Goal: Task Accomplishment & Management: Manage account settings

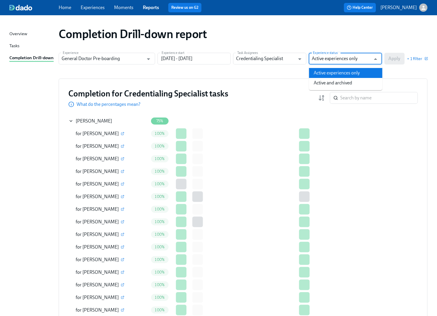
click at [352, 61] on input "Active experiences only" at bounding box center [341, 59] width 59 height 12
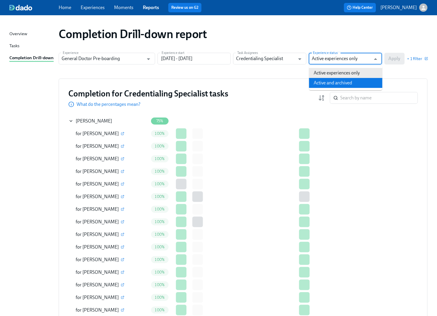
click at [329, 85] on li "Active and archived" at bounding box center [345, 83] width 73 height 10
type input "Active and archived"
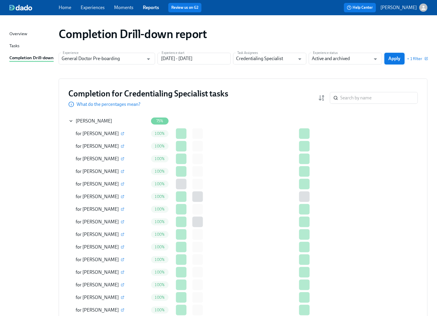
click at [395, 59] on span "Apply" at bounding box center [395, 59] width 12 height 6
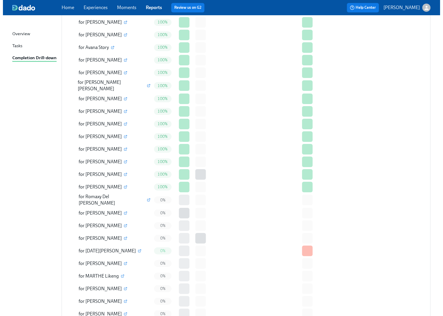
scroll to position [1243, 0]
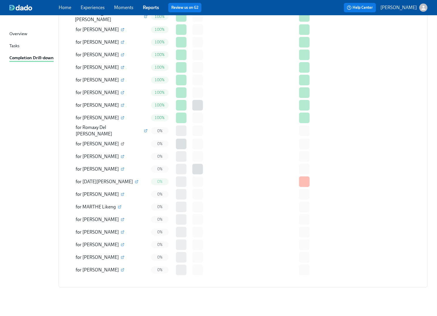
click at [121, 142] on icon "button" at bounding box center [123, 144] width 4 height 4
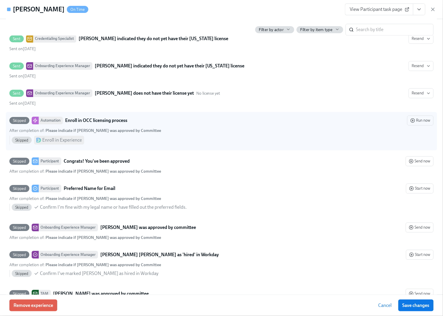
scroll to position [1855, 0]
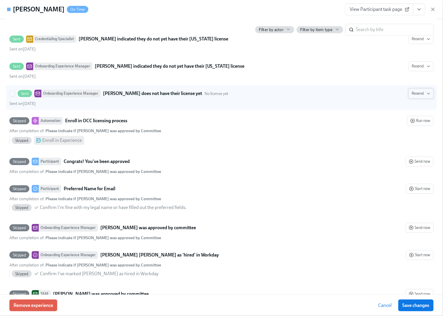
click at [426, 96] on icon "button" at bounding box center [428, 93] width 5 height 5
click at [424, 107] on div at bounding box center [221, 158] width 443 height 316
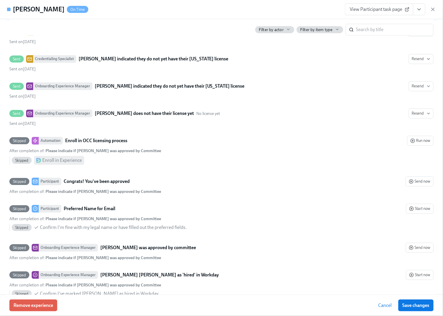
scroll to position [1777, 0]
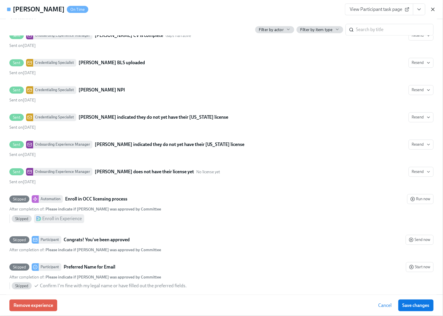
click at [434, 10] on icon "button" at bounding box center [432, 9] width 3 height 3
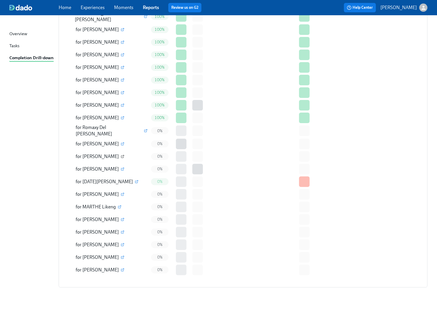
click at [124, 155] on icon "button" at bounding box center [123, 157] width 4 height 4
click at [124, 155] on icon "button" at bounding box center [123, 156] width 2 height 2
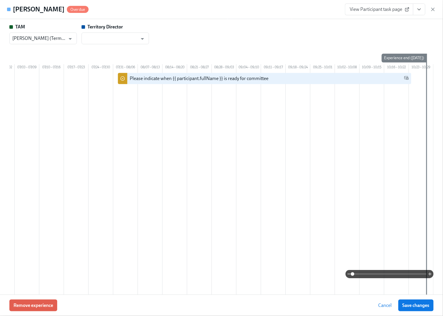
scroll to position [0, 0]
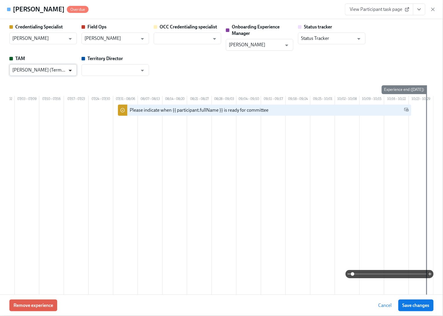
click at [71, 70] on icon "Open" at bounding box center [70, 71] width 3 height 2
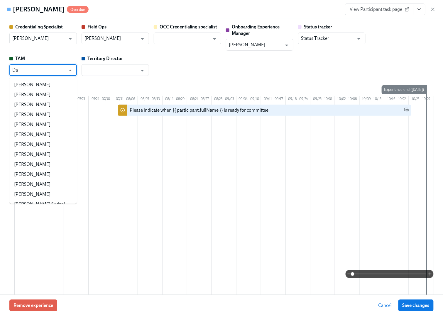
type input "D"
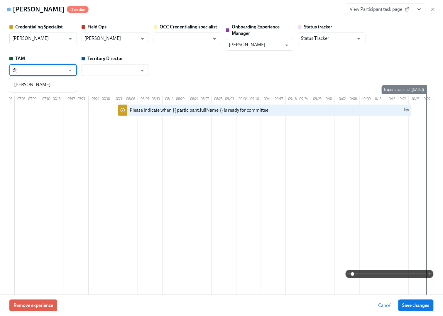
click at [25, 83] on li "[PERSON_NAME]" at bounding box center [42, 85] width 67 height 10
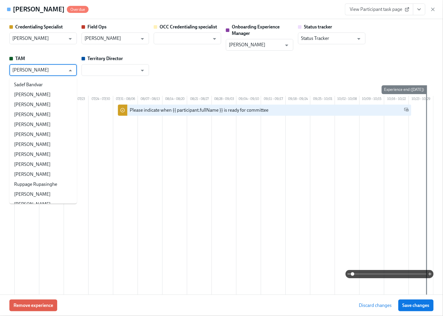
drag, startPoint x: 12, startPoint y: 71, endPoint x: 10, endPoint y: 73, distance: 3.1
click at [11, 72] on div "[PERSON_NAME] ​" at bounding box center [42, 70] width 67 height 12
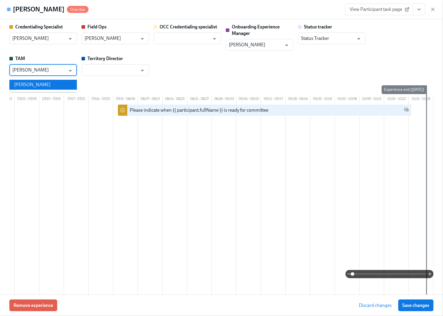
click at [23, 84] on li "[PERSON_NAME]" at bounding box center [42, 85] width 67 height 10
type input "[PERSON_NAME]"
click at [115, 70] on input "text" at bounding box center [110, 70] width 53 height 12
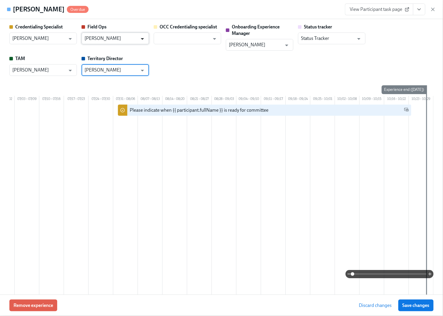
click at [145, 37] on icon "Open" at bounding box center [142, 39] width 8 height 8
type input "[PERSON_NAME]"
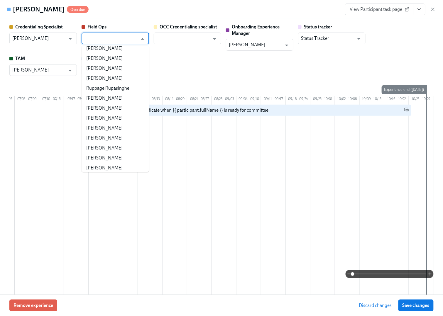
scroll to position [78, 0]
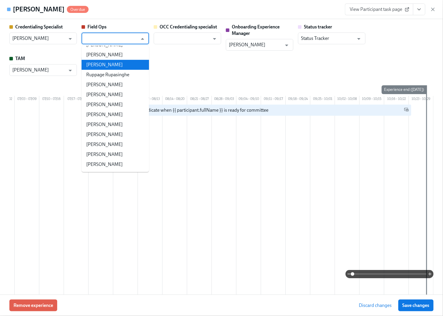
type input "[PERSON_NAME]"
click at [236, 61] on div "Credentialing Specialist [PERSON_NAME] ​ Field Ops [PERSON_NAME] ​ OCC Credenti…" at bounding box center [221, 50] width 424 height 52
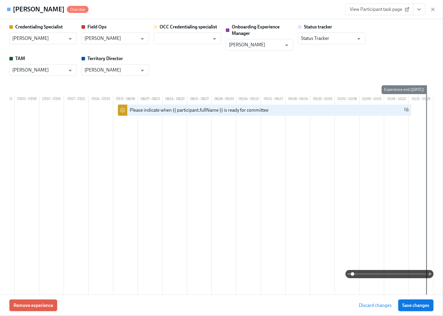
click at [407, 307] on span "Save changes" at bounding box center [415, 306] width 27 height 6
drag, startPoint x: 348, startPoint y: 275, endPoint x: 227, endPoint y: 258, distance: 121.7
click at [227, 258] on div "Credentialing Specialist [PERSON_NAME] ​ Field Ops [PERSON_NAME] ​ OCC Credenti…" at bounding box center [221, 192] width 424 height 337
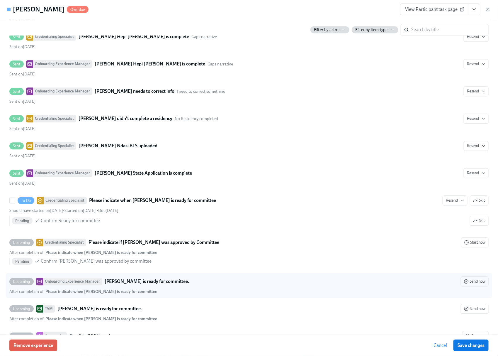
scroll to position [1628, 0]
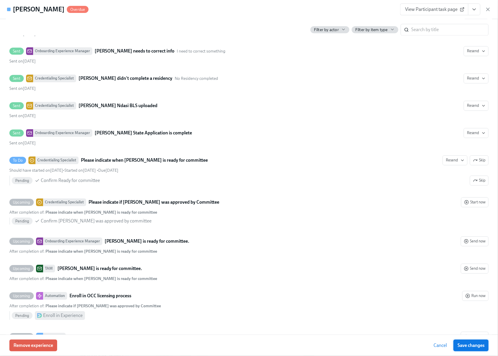
click at [437, 316] on span "Save changes" at bounding box center [471, 345] width 27 height 6
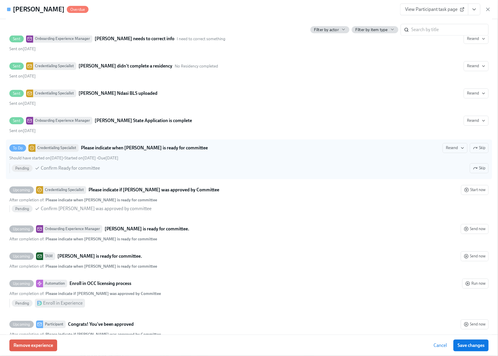
scroll to position [1633, 0]
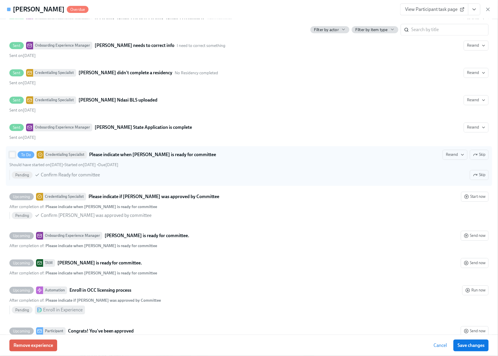
click at [13, 157] on input "To Do Credentialing Specialist Please indicate when [PERSON_NAME] is ready for …" at bounding box center [12, 154] width 5 height 5
checkbox input "true"
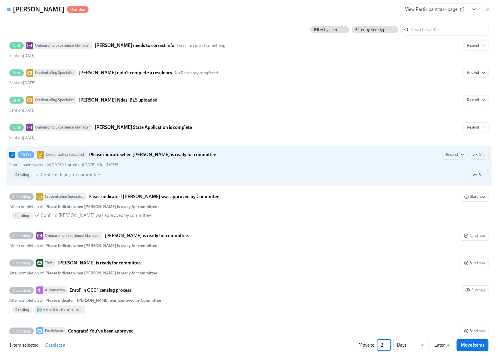
type input "2"
click at [390, 316] on input "2" at bounding box center [384, 345] width 14 height 12
click at [427, 316] on body "Home Experiences Moments Reports Review us on G2 Help Center [PERSON_NAME] Over…" at bounding box center [249, 169] width 498 height 1563
click at [412, 316] on li "Weeks" at bounding box center [411, 344] width 35 height 10
type input "w"
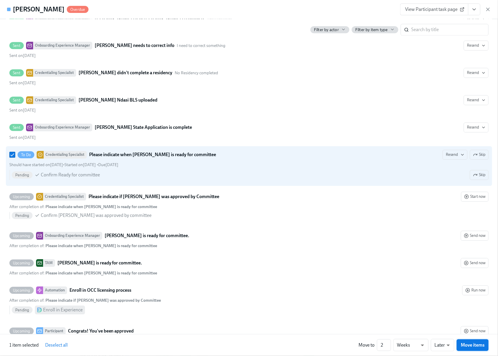
click at [437, 316] on span "Move items" at bounding box center [473, 345] width 24 height 6
checkbox input "false"
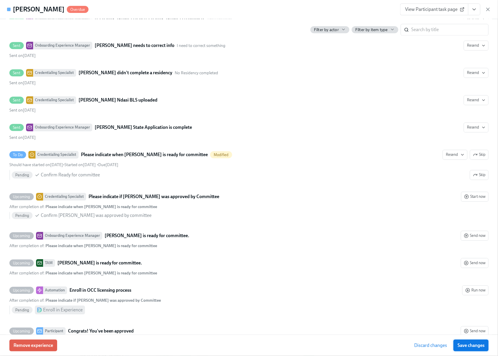
click at [437, 316] on span "Save changes" at bounding box center [471, 345] width 27 height 6
click at [437, 7] on icon "button" at bounding box center [488, 9] width 6 height 6
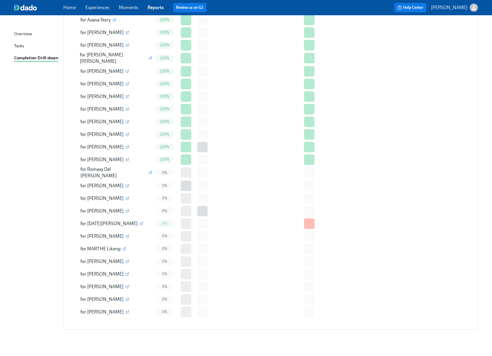
click at [166, 209] on span "0%" at bounding box center [164, 211] width 12 height 4
click at [126, 209] on icon "button" at bounding box center [128, 211] width 4 height 4
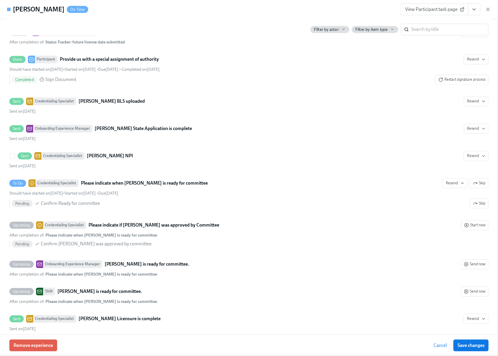
scroll to position [1584, 0]
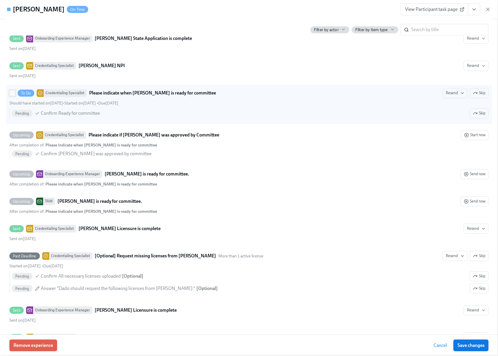
click at [13, 96] on input "To Do Credentialing Specialist Please indicate when [PERSON_NAME] is ready for …" at bounding box center [12, 92] width 5 height 5
checkbox input "true"
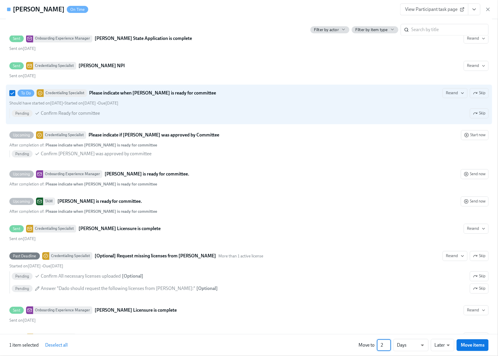
type input "2"
click at [390, 316] on input "2" at bounding box center [384, 345] width 14 height 12
click at [424, 316] on li "Weeks" at bounding box center [411, 344] width 35 height 10
type input "w"
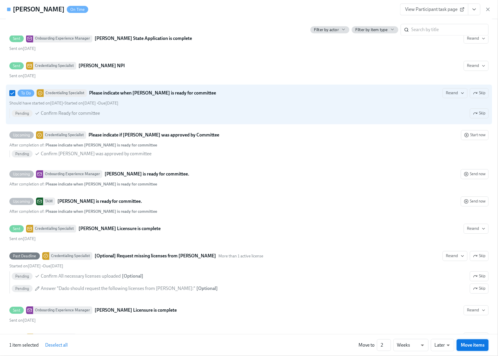
click at [437, 316] on span "Move items" at bounding box center [473, 345] width 24 height 6
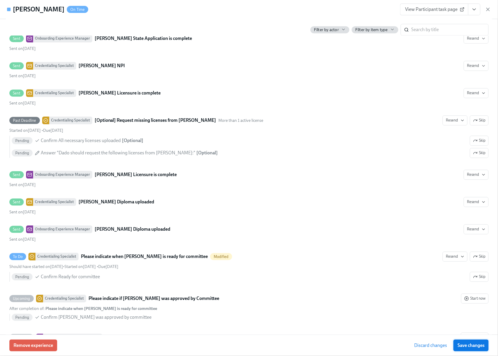
click at [437, 316] on span "Save changes" at bounding box center [471, 345] width 27 height 6
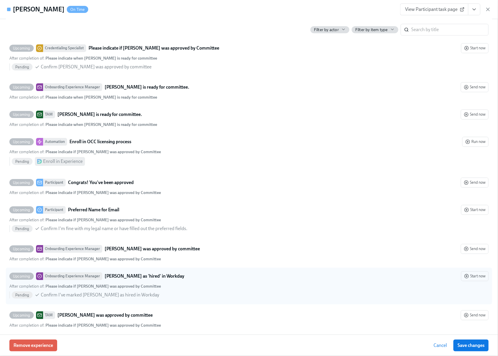
scroll to position [1862, 0]
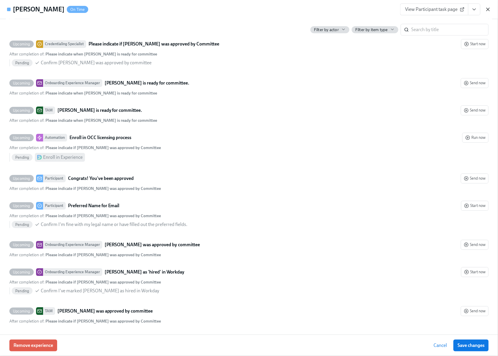
click at [437, 9] on icon "button" at bounding box center [488, 9] width 6 height 6
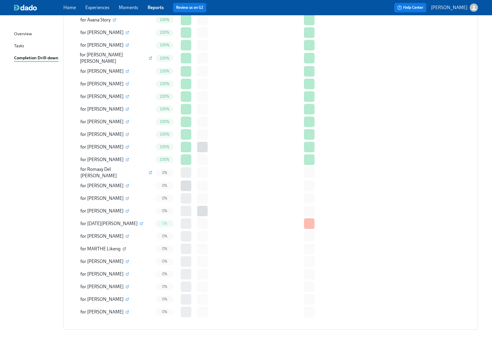
click at [125, 247] on icon "button" at bounding box center [125, 247] width 1 height 1
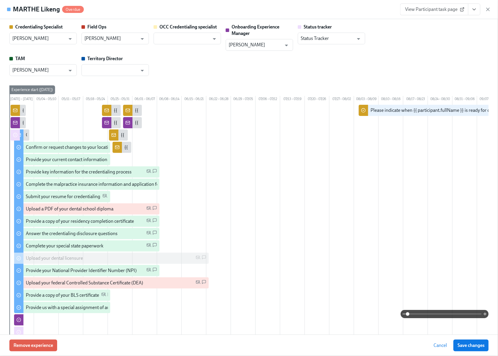
scroll to position [0, 192]
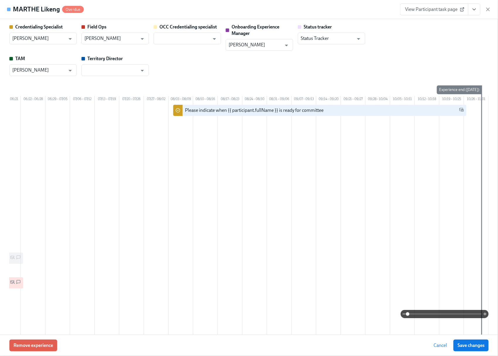
drag, startPoint x: 402, startPoint y: 314, endPoint x: 398, endPoint y: 313, distance: 3.5
click at [406, 313] on span at bounding box center [408, 314] width 4 height 4
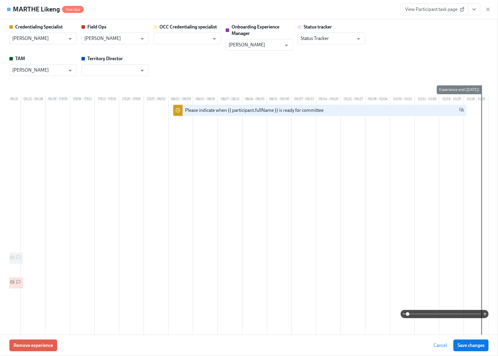
click at [383, 169] on div at bounding box center [156, 234] width 665 height 259
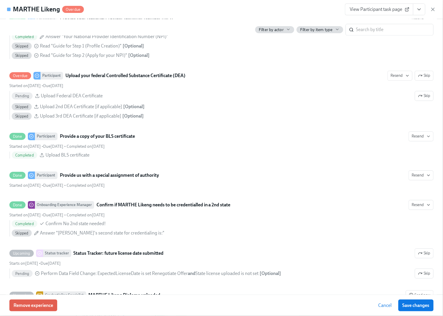
scroll to position [1251, 0]
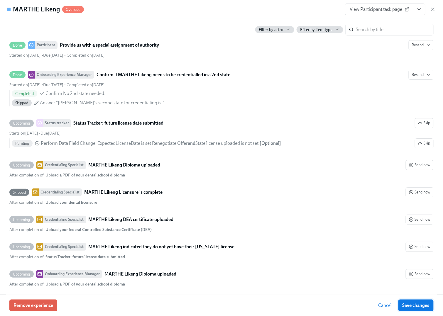
click at [414, 303] on span "Save changes" at bounding box center [415, 306] width 27 height 6
click at [403, 304] on span "Save changes" at bounding box center [415, 306] width 27 height 6
click at [434, 8] on icon "button" at bounding box center [432, 9] width 3 height 3
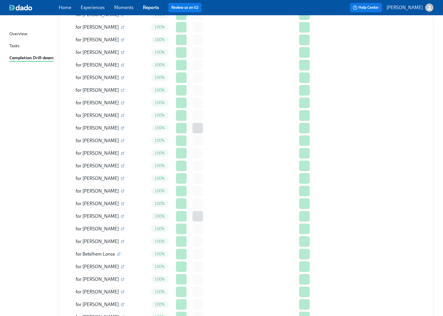
scroll to position [1243, 0]
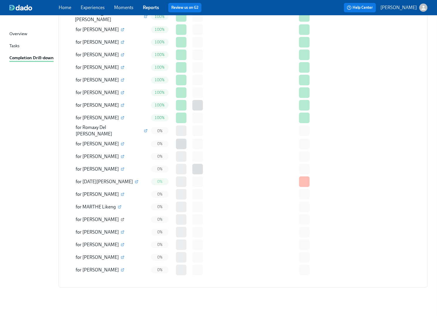
click at [121, 218] on icon "button" at bounding box center [123, 220] width 4 height 4
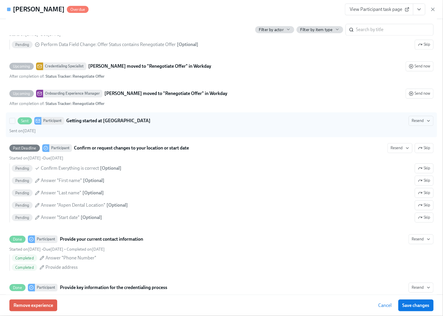
scroll to position [430, 0]
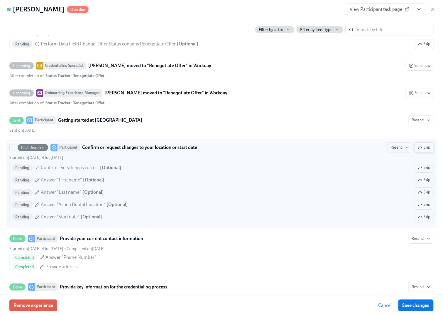
click at [418, 150] on span "Skip" at bounding box center [424, 148] width 12 height 6
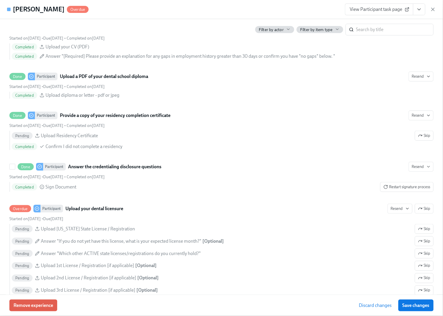
scroll to position [782, 0]
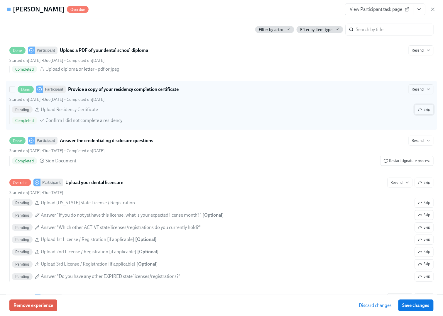
click at [423, 113] on span "Skip" at bounding box center [424, 110] width 12 height 6
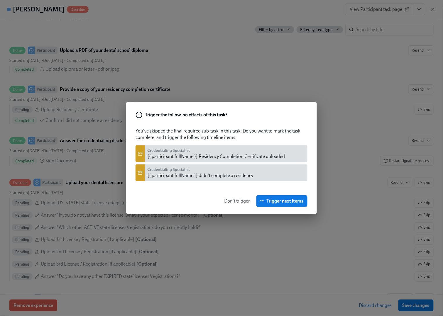
click at [242, 201] on span "Don't trigger" at bounding box center [237, 201] width 26 height 6
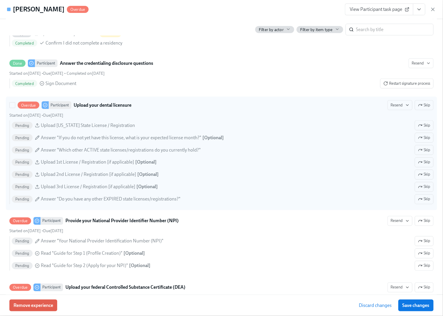
scroll to position [860, 0]
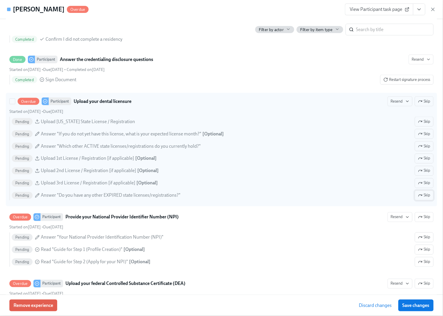
click at [418, 199] on span "Skip" at bounding box center [424, 196] width 12 height 6
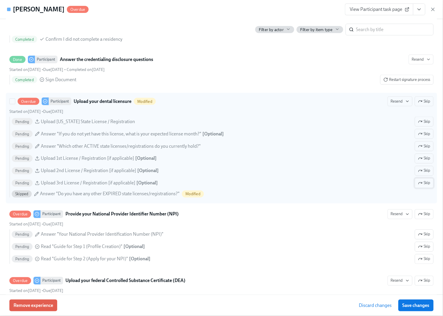
click at [421, 184] on icon "button" at bounding box center [421, 182] width 1 height 1
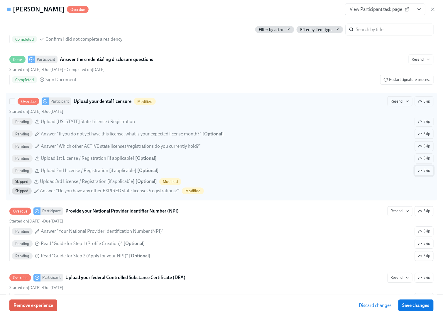
click at [418, 174] on span "Skip" at bounding box center [424, 171] width 12 height 6
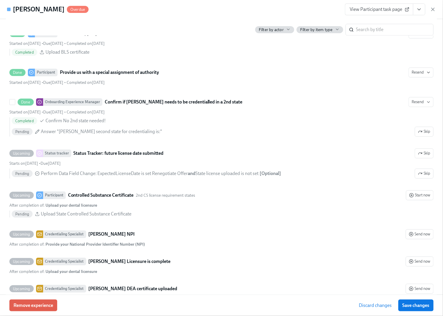
scroll to position [1173, 0]
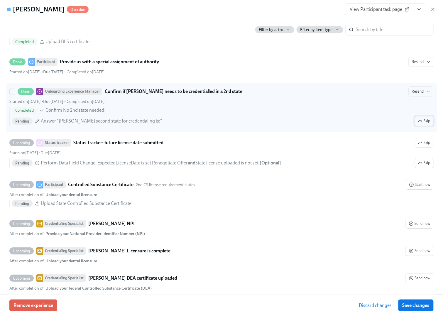
click at [418, 123] on icon "button" at bounding box center [420, 121] width 5 height 5
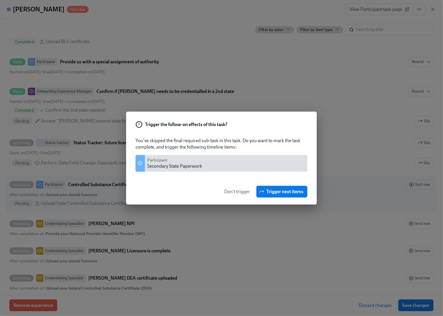
drag, startPoint x: 234, startPoint y: 191, endPoint x: 238, endPoint y: 189, distance: 4.4
click at [236, 190] on span "Don't trigger" at bounding box center [237, 192] width 26 height 6
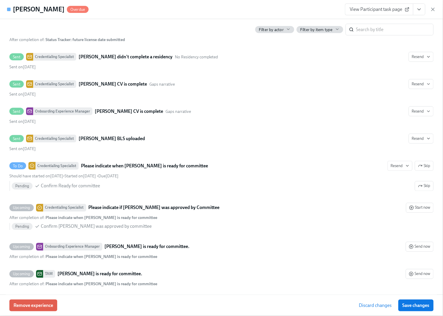
scroll to position [1525, 0]
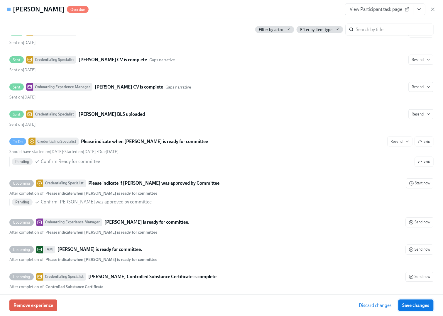
click at [417, 304] on span "Save changes" at bounding box center [415, 306] width 27 height 6
click at [408, 303] on span "Save changes" at bounding box center [415, 306] width 27 height 6
click at [432, 7] on icon "button" at bounding box center [433, 9] width 6 height 6
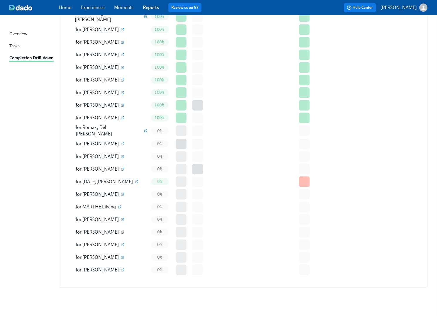
click at [121, 231] on icon "button" at bounding box center [123, 233] width 4 height 4
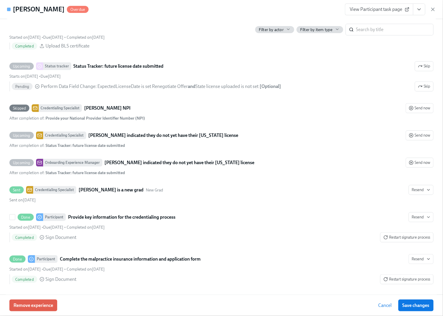
scroll to position [704, 0]
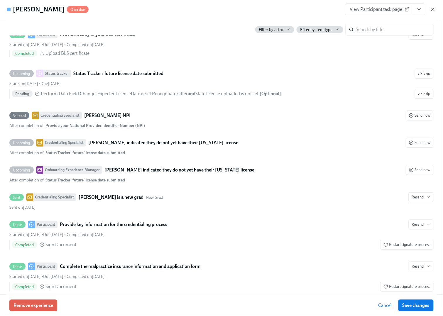
click at [432, 9] on icon "button" at bounding box center [432, 9] width 3 height 3
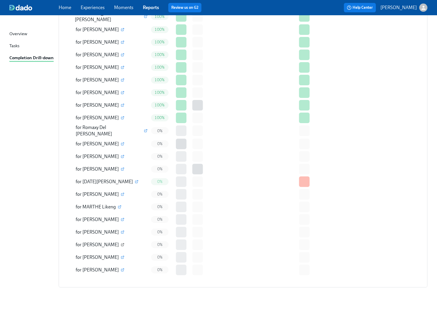
click at [121, 243] on icon "button" at bounding box center [123, 245] width 4 height 4
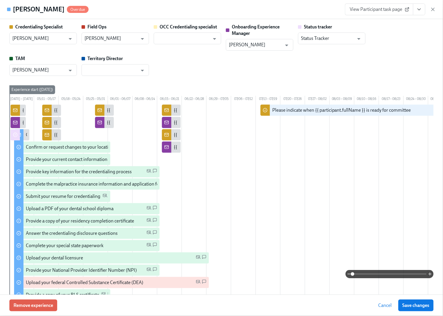
scroll to position [0, 148]
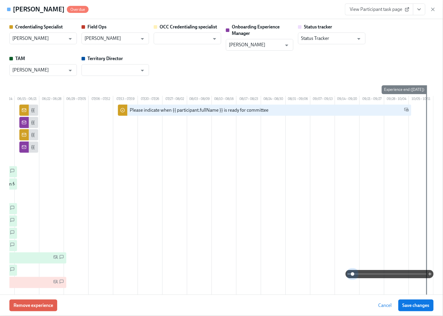
drag, startPoint x: 348, startPoint y: 273, endPoint x: 337, endPoint y: 273, distance: 10.9
click at [337, 273] on div at bounding box center [221, 274] width 424 height 8
click at [351, 275] on span at bounding box center [353, 274] width 4 height 4
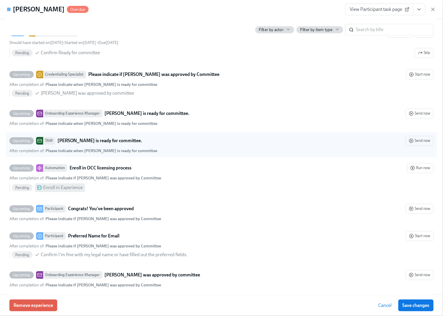
scroll to position [1803, 0]
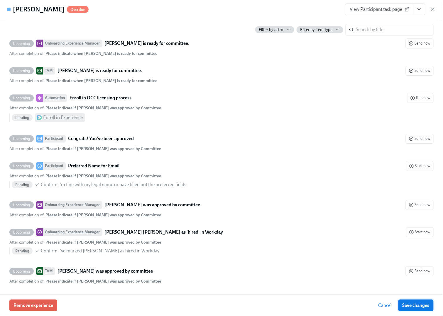
click at [419, 304] on span "Save changes" at bounding box center [415, 306] width 27 height 6
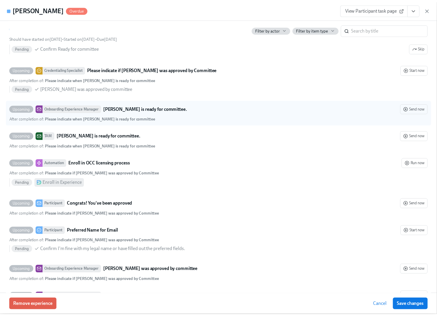
scroll to position [1607, 0]
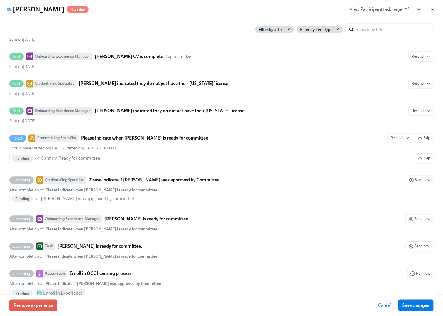
click at [433, 7] on icon "button" at bounding box center [433, 9] width 6 height 6
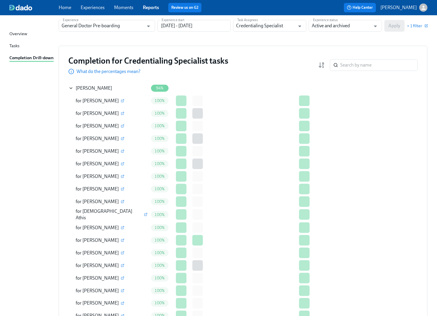
scroll to position [0, 0]
